Goal: Task Accomplishment & Management: Complete application form

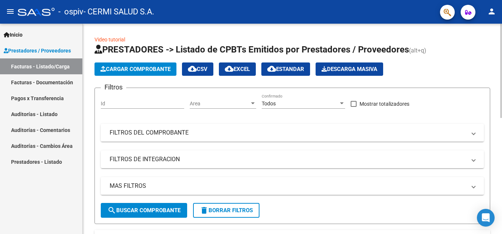
click at [156, 69] on span "Cargar Comprobante" at bounding box center [135, 69] width 70 height 7
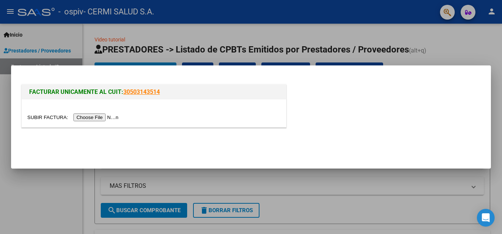
drag, startPoint x: 156, startPoint y: 72, endPoint x: 94, endPoint y: 114, distance: 75.2
click at [94, 114] on input "file" at bounding box center [73, 117] width 93 height 8
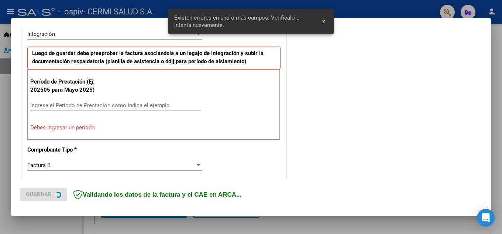
scroll to position [204, 0]
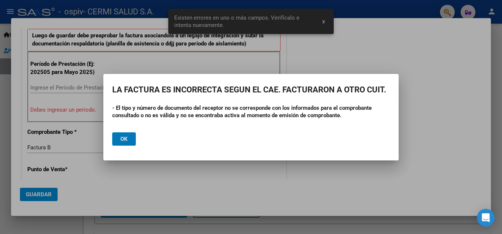
click at [127, 141] on span "Ok" at bounding box center [123, 139] width 7 height 7
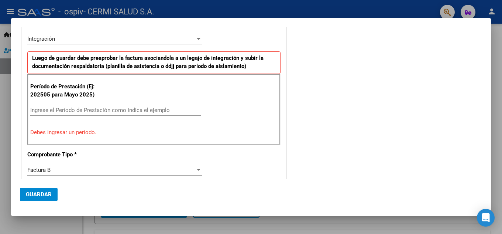
scroll to position [185, 0]
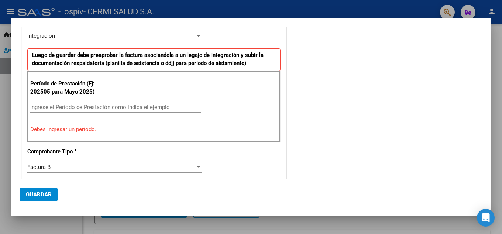
click at [0, 92] on div at bounding box center [251, 117] width 502 height 234
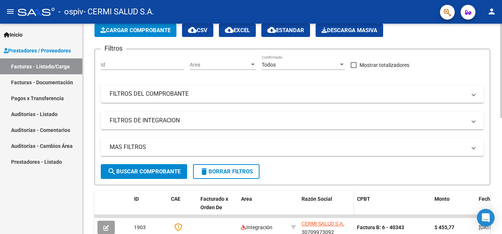
scroll to position [111, 0]
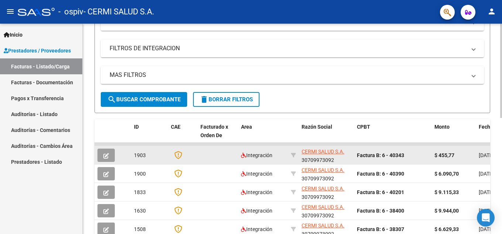
drag, startPoint x: 407, startPoint y: 156, endPoint x: 382, endPoint y: 159, distance: 25.3
click at [382, 159] on div "Factura B: 6 - 40343" at bounding box center [393, 155] width 72 height 8
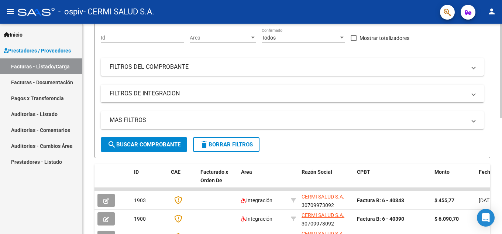
scroll to position [0, 0]
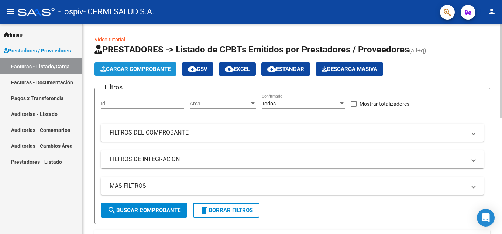
click at [112, 70] on span "Cargar Comprobante" at bounding box center [135, 69] width 70 height 7
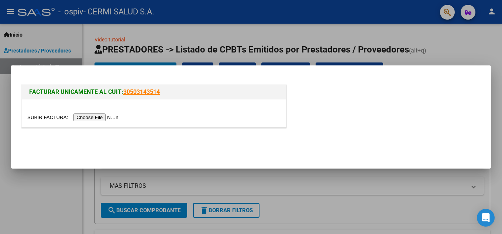
click at [107, 120] on input "file" at bounding box center [73, 117] width 93 height 8
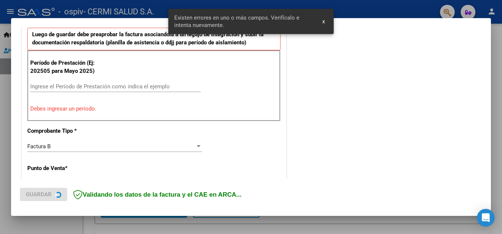
scroll to position [241, 0]
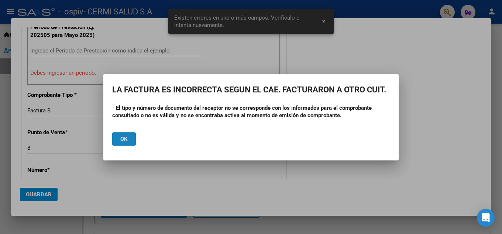
click at [126, 139] on span "Ok" at bounding box center [123, 139] width 7 height 7
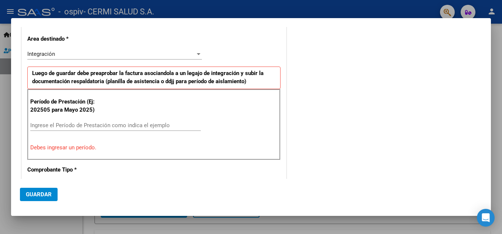
scroll to position [167, 0]
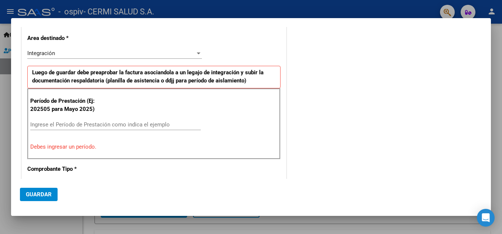
click at [96, 120] on div "Ingrese el Período de Prestación como indica el ejemplo" at bounding box center [115, 124] width 171 height 11
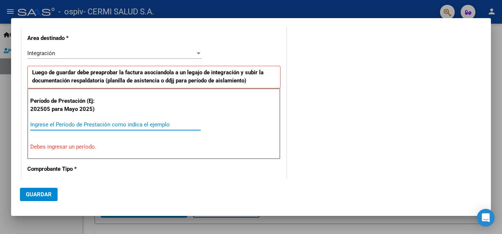
type input "0"
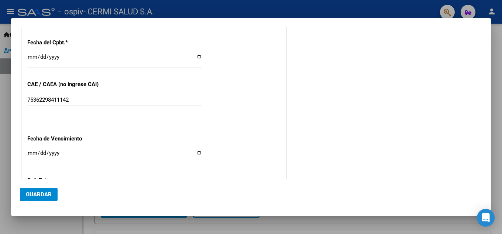
scroll to position [426, 0]
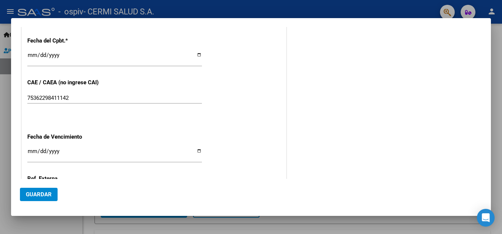
type input "202508"
click at [33, 147] on div "Ingresar la fecha" at bounding box center [114, 154] width 175 height 16
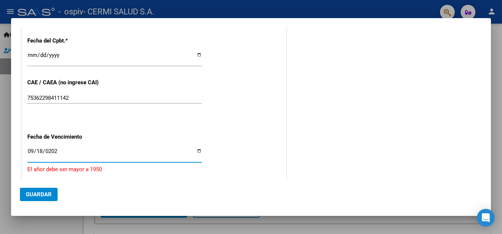
type input "[DATE]"
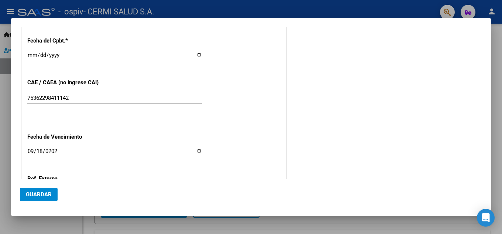
click at [167, 93] on div "75362298411142 Ingresar el CAE o CAEA (no ingrese CAI)" at bounding box center [114, 97] width 175 height 11
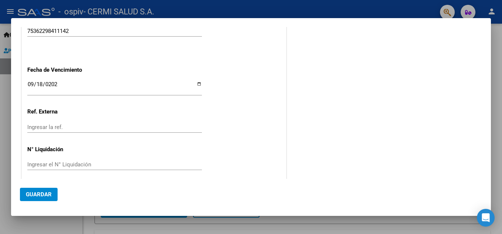
scroll to position [498, 0]
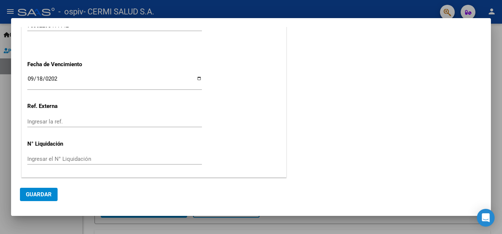
click at [34, 191] on button "Guardar" at bounding box center [39, 194] width 38 height 13
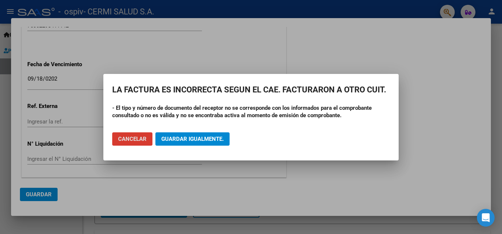
click at [187, 136] on span "Guardar igualmente." at bounding box center [192, 139] width 62 height 7
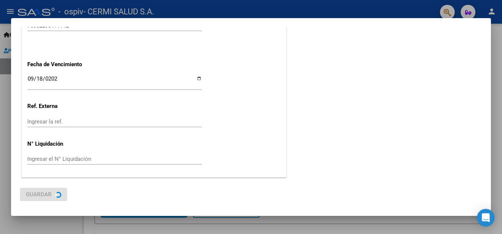
scroll to position [0, 0]
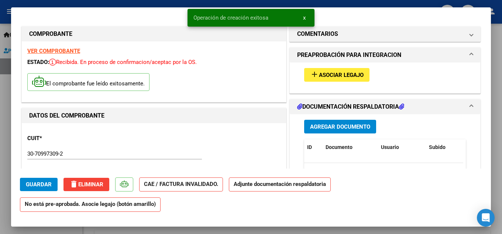
click at [325, 126] on span "Agregar Documento" at bounding box center [340, 126] width 60 height 7
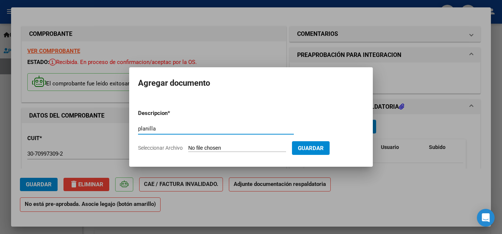
type input "planilla"
click at [205, 146] on input "Seleccionar Archivo" at bounding box center [237, 148] width 98 height 7
click at [222, 145] on input "Seleccionar Archivo" at bounding box center [237, 148] width 98 height 7
type input "C:\fakepath\[PERSON_NAME]-ospiv.pdf"
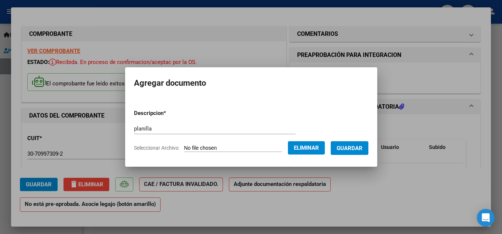
click at [363, 148] on span "Guardar" at bounding box center [350, 148] width 26 height 7
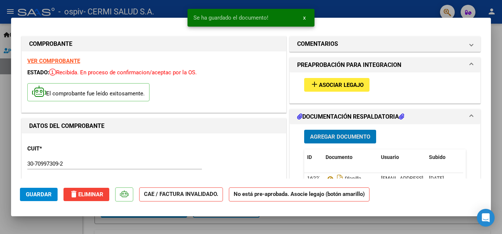
click at [347, 94] on div "add Asociar Legajo" at bounding box center [385, 84] width 173 height 25
click at [345, 85] on span "Asociar Legajo" at bounding box center [341, 85] width 45 height 7
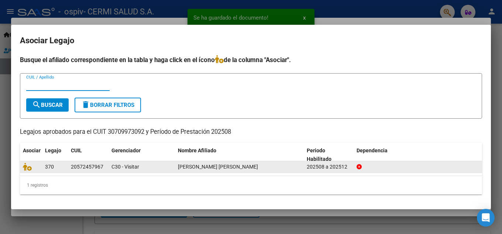
click at [35, 166] on div at bounding box center [31, 166] width 16 height 8
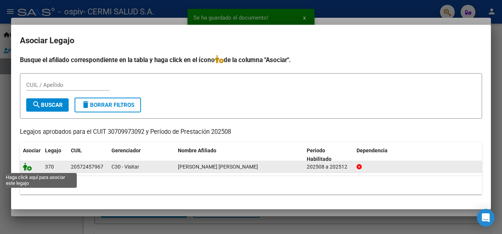
click at [31, 165] on icon at bounding box center [27, 166] width 9 height 8
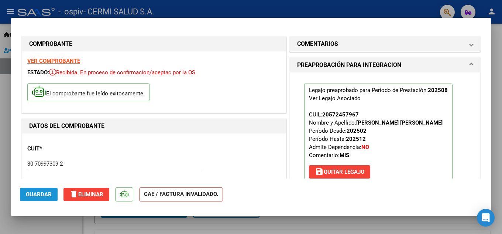
click at [31, 194] on span "Guardar" at bounding box center [39, 194] width 26 height 7
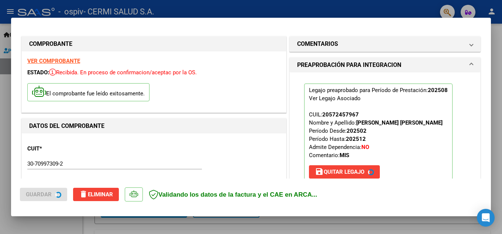
click at [0, 153] on div at bounding box center [251, 117] width 502 height 234
type input "$ 0,00"
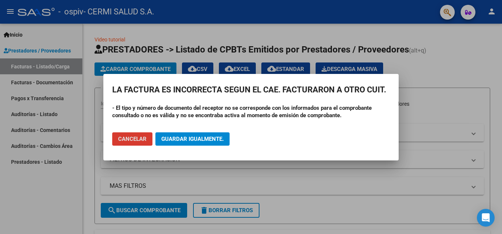
click at [174, 134] on button "Guardar igualmente." at bounding box center [192, 138] width 74 height 13
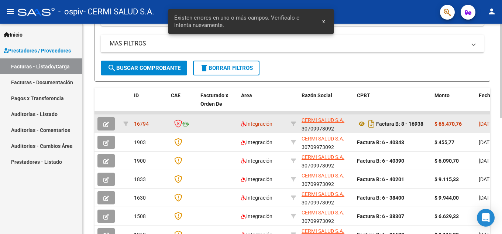
scroll to position [148, 0]
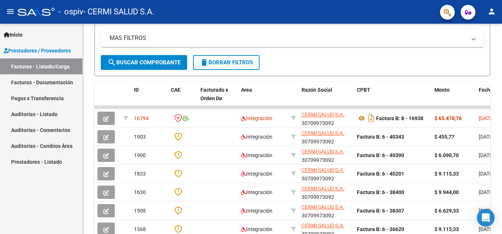
click at [35, 78] on link "Facturas - Documentación" at bounding box center [41, 82] width 82 height 16
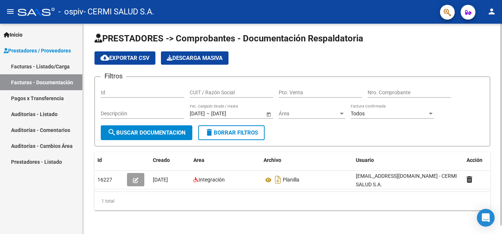
scroll to position [9, 0]
click at [193, 83] on div "CUIT / Razón Social" at bounding box center [231, 90] width 83 height 15
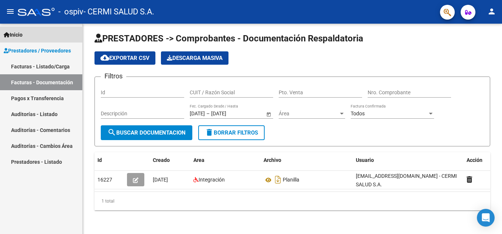
click at [29, 36] on link "Inicio" at bounding box center [41, 35] width 82 height 16
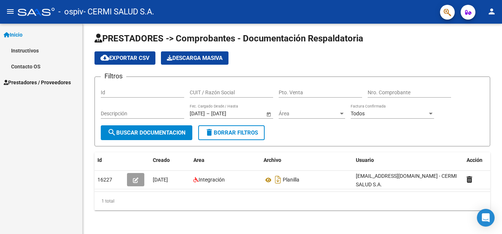
click at [32, 49] on link "Instructivos" at bounding box center [41, 50] width 82 height 16
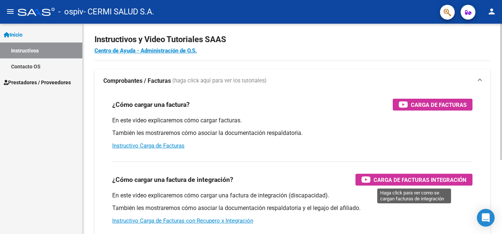
click at [396, 180] on span "Carga de Facturas Integración" at bounding box center [420, 179] width 93 height 9
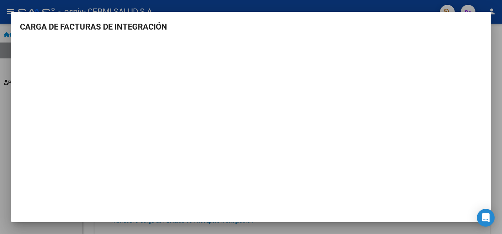
click at [499, 15] on div at bounding box center [251, 117] width 502 height 234
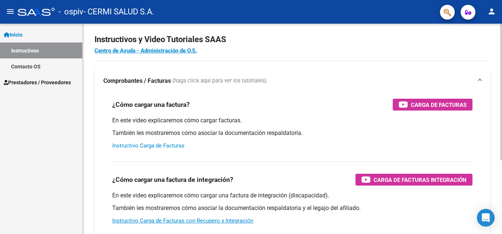
click at [182, 146] on link "Instructivo Carga de Facturas" at bounding box center [148, 145] width 72 height 7
click at [151, 53] on link "Centro de Ayuda - Administración de O.S." at bounding box center [146, 50] width 102 height 7
